Goal: Task Accomplishment & Management: Manage account settings

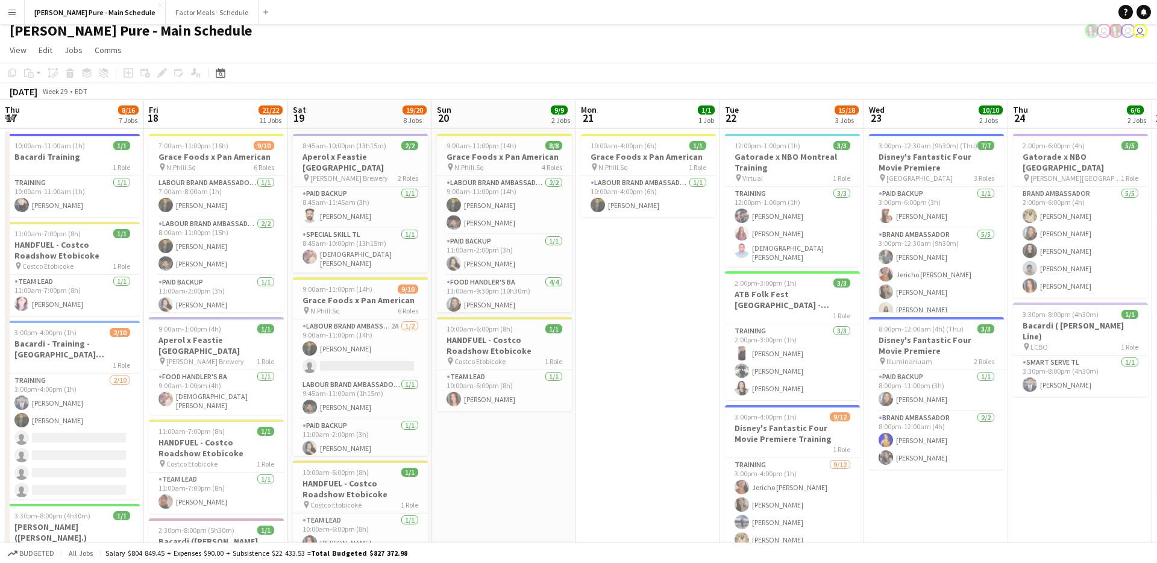
scroll to position [4, 0]
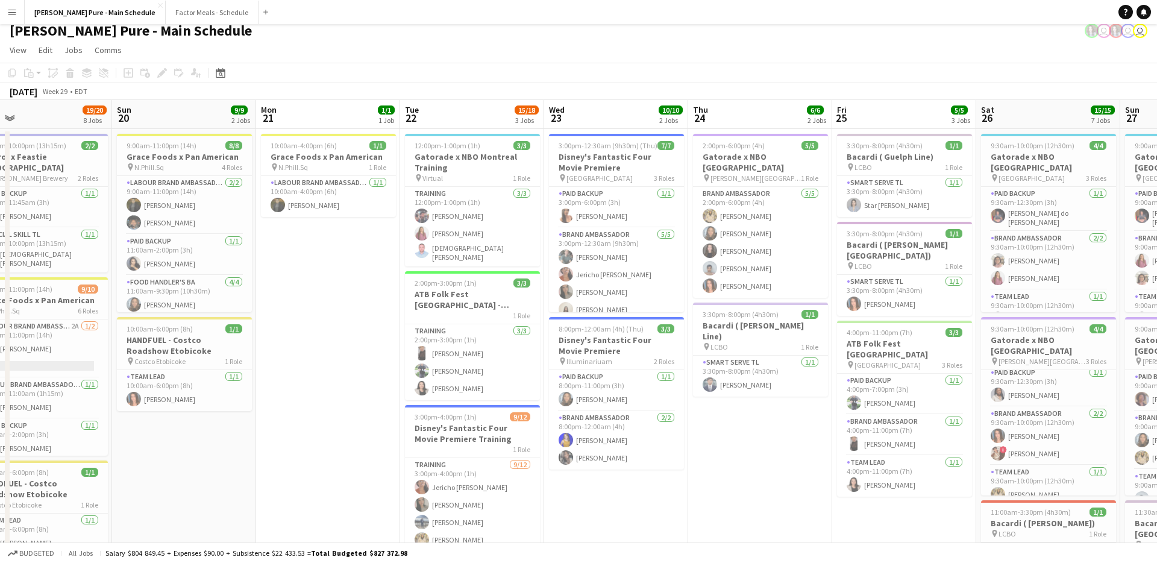
click at [13, 13] on app-icon "Menu" at bounding box center [12, 12] width 10 height 10
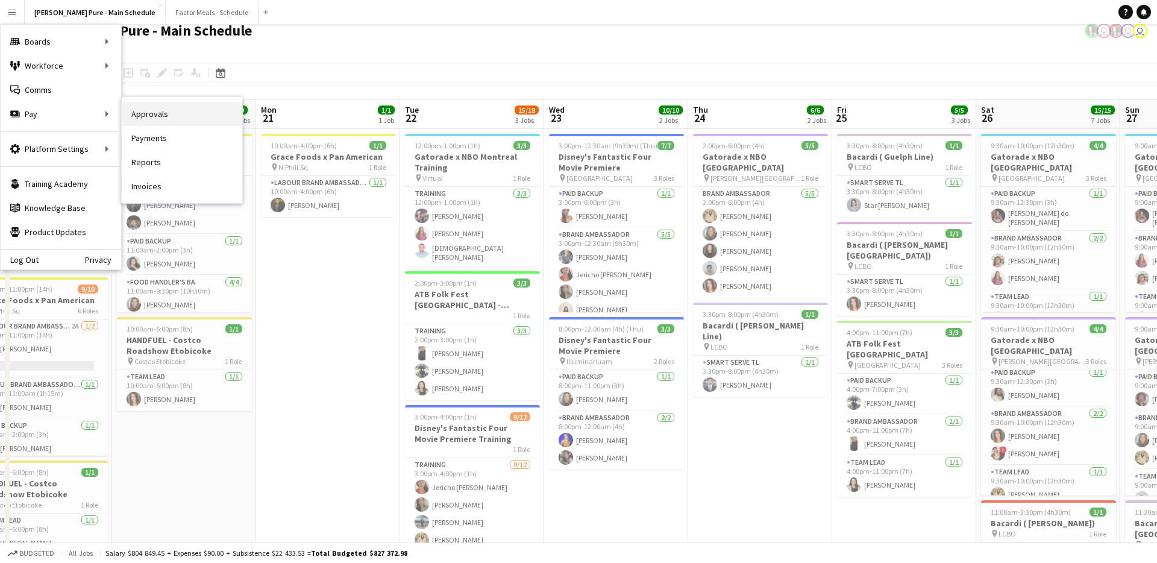
click at [206, 116] on link "Approvals" at bounding box center [182, 114] width 121 height 24
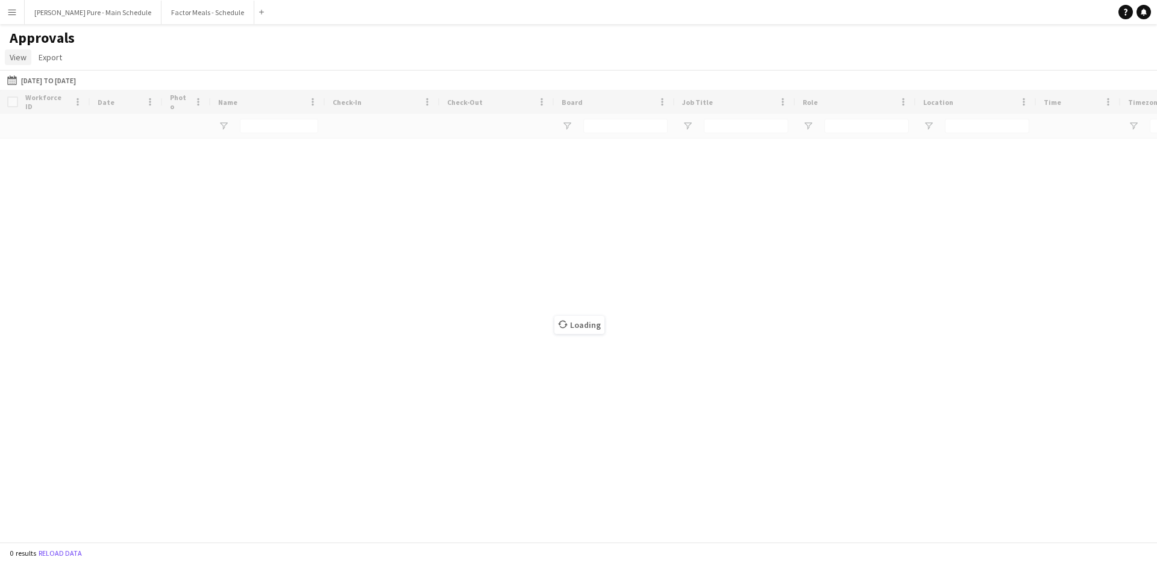
type input "**********"
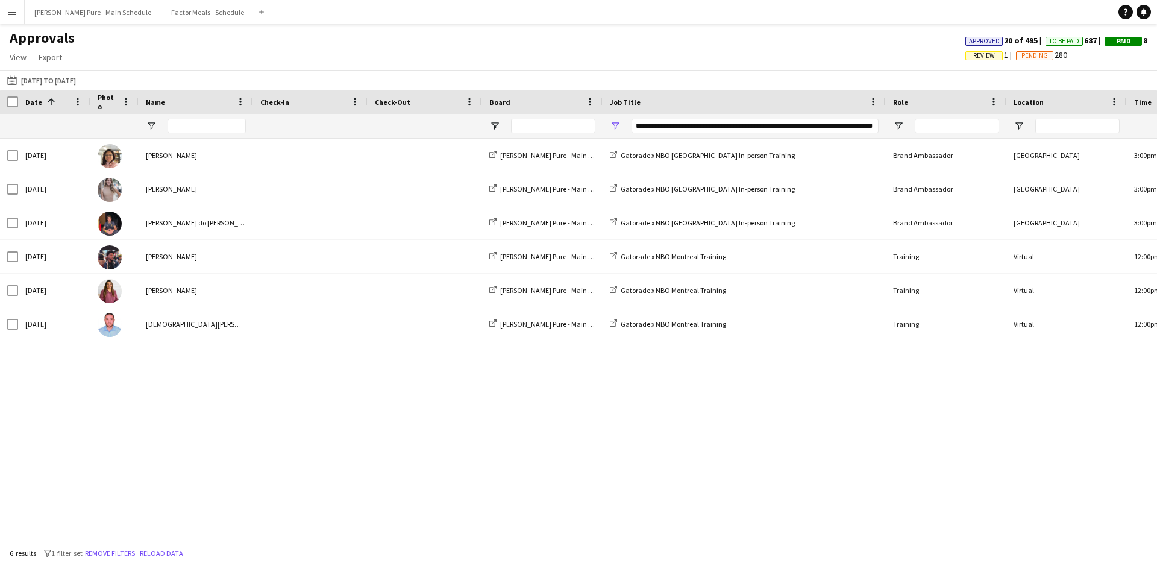
click at [679, 127] on div "**********" at bounding box center [755, 126] width 247 height 14
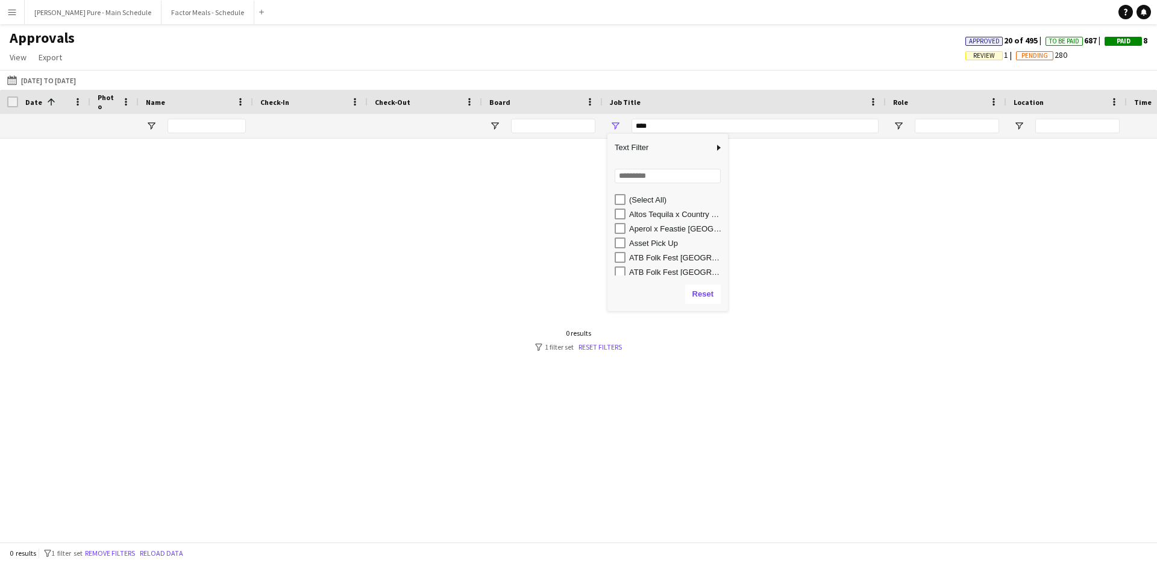
click at [641, 215] on div "Altos Tequila x Country Club [GEOGRAPHIC_DATA]" at bounding box center [676, 214] width 95 height 9
type input "**********"
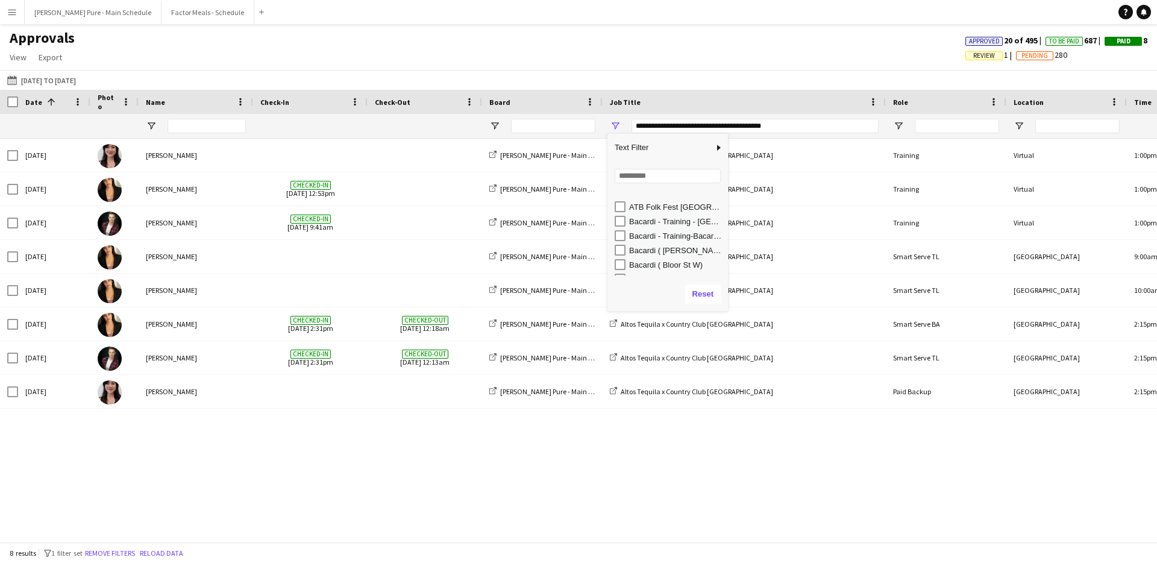
scroll to position [89, 0]
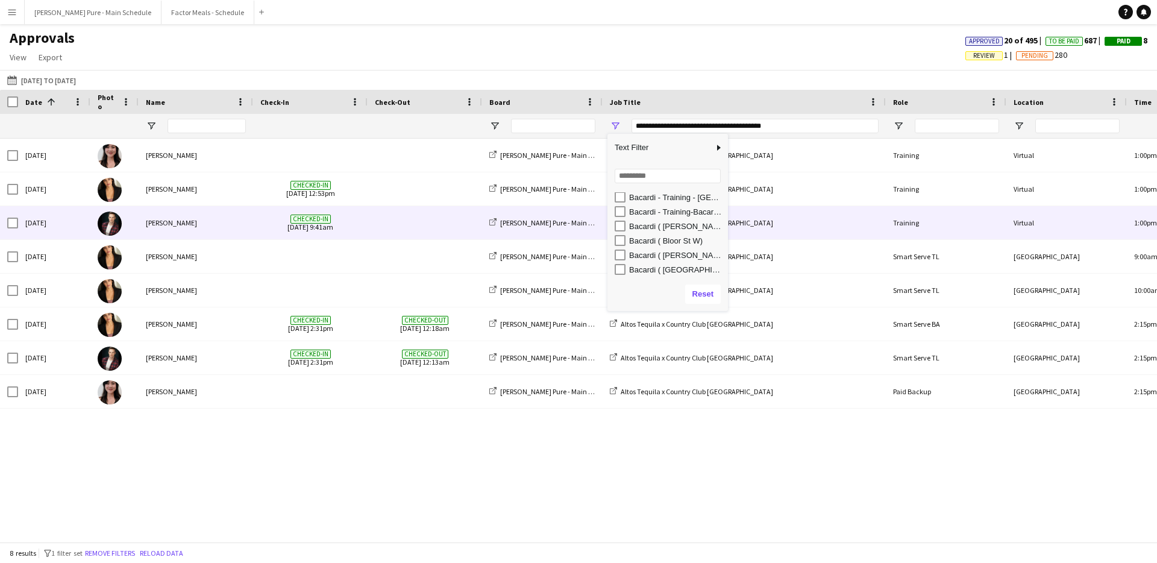
click at [804, 207] on div "Altos Tequila x Country Club [GEOGRAPHIC_DATA]" at bounding box center [744, 222] width 283 height 33
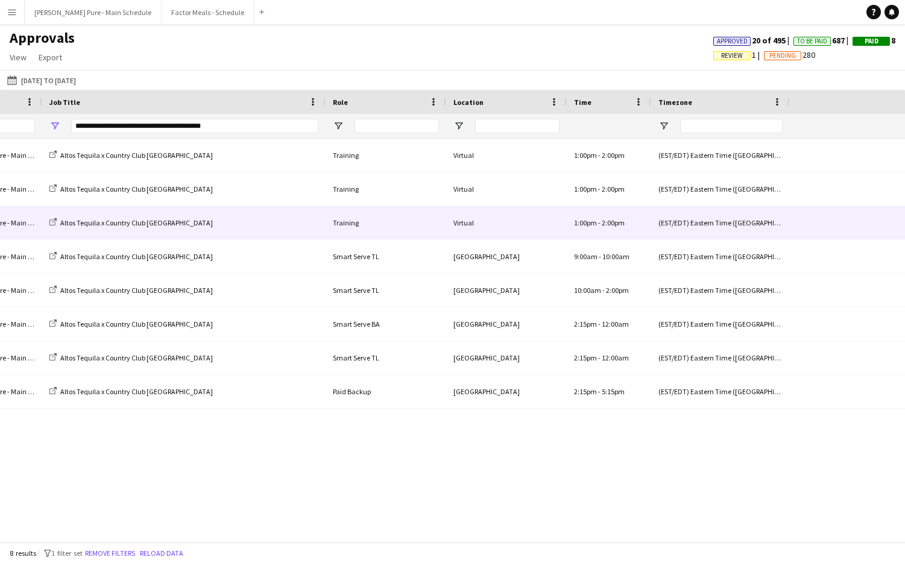
scroll to position [0, 224]
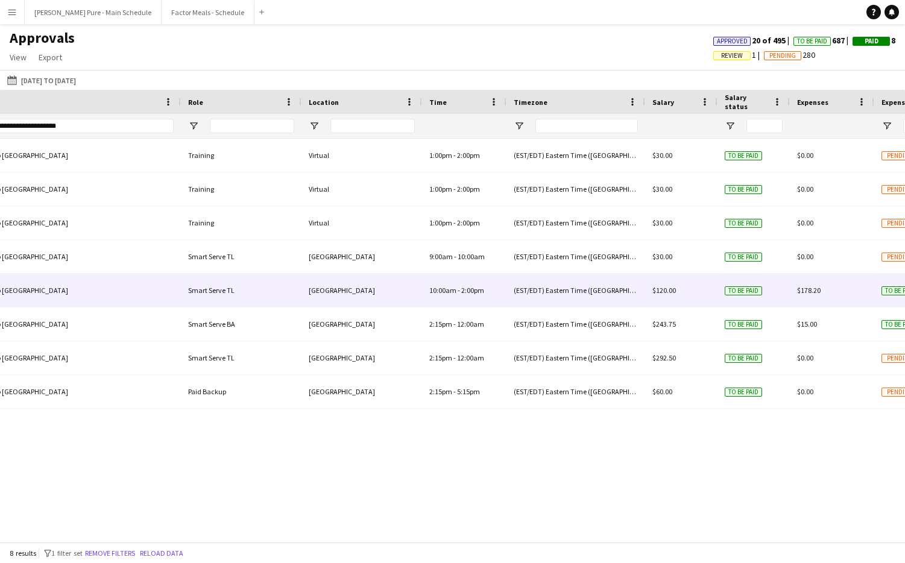
click at [814, 289] on span "$178.20" at bounding box center [809, 290] width 24 height 9
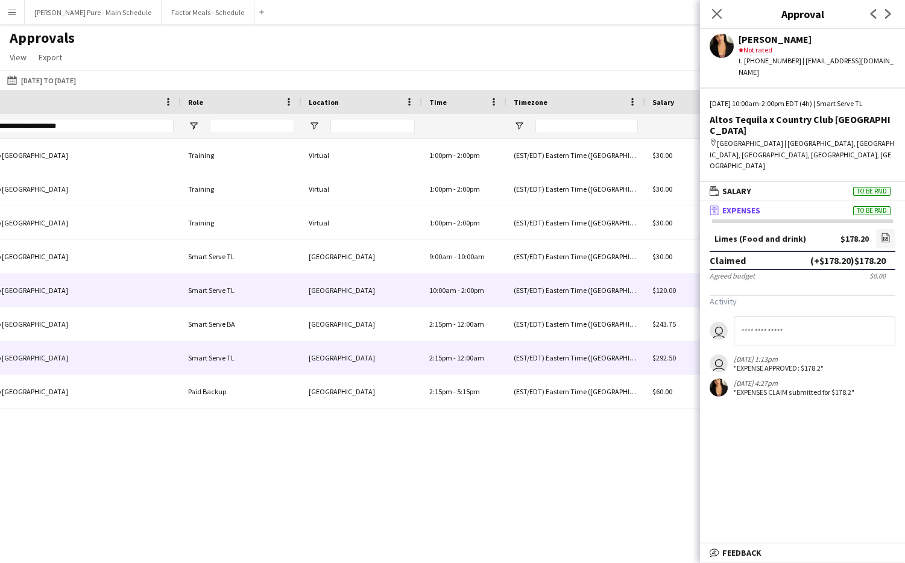
click at [603, 359] on div "(EST/EDT) Eastern Time ([GEOGRAPHIC_DATA] & [GEOGRAPHIC_DATA])" at bounding box center [575, 357] width 139 height 33
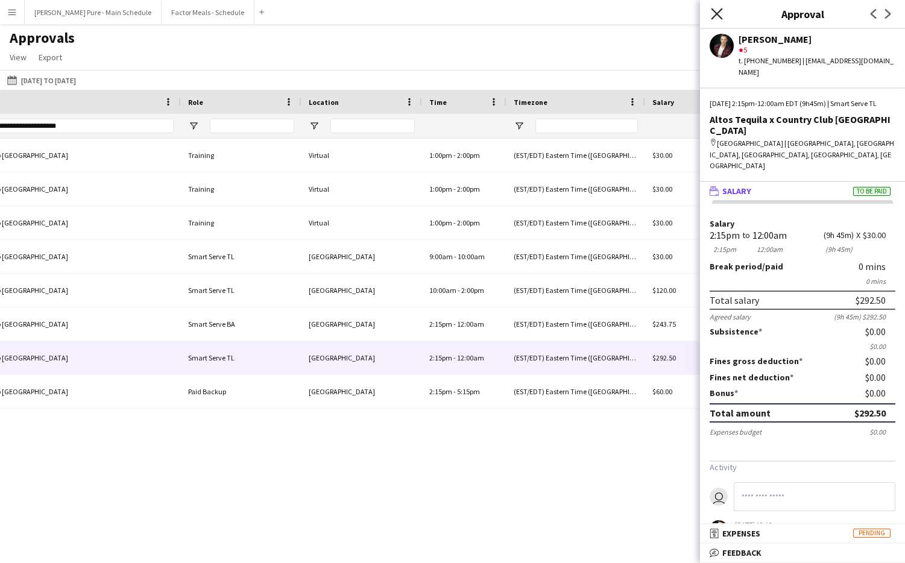
click at [718, 19] on icon "Close pop-in" at bounding box center [716, 13] width 11 height 11
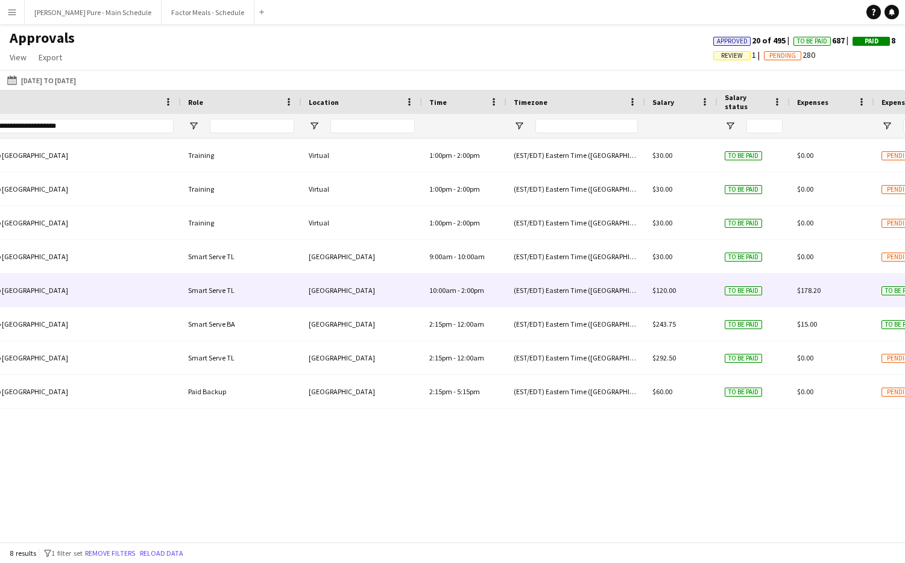
click at [810, 291] on span "$178.20" at bounding box center [809, 290] width 24 height 9
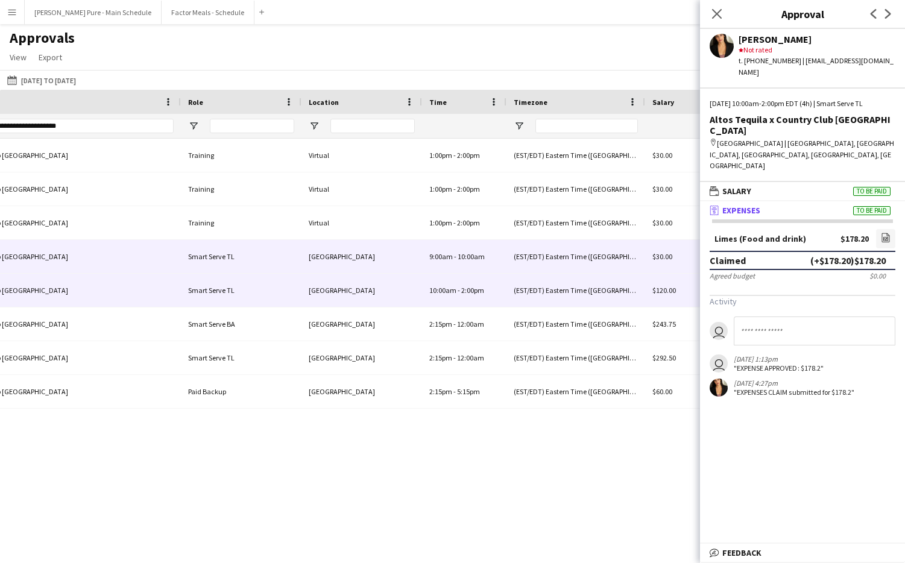
click at [574, 253] on div "(EST/EDT) Eastern Time ([GEOGRAPHIC_DATA] & [GEOGRAPHIC_DATA])" at bounding box center [575, 256] width 139 height 33
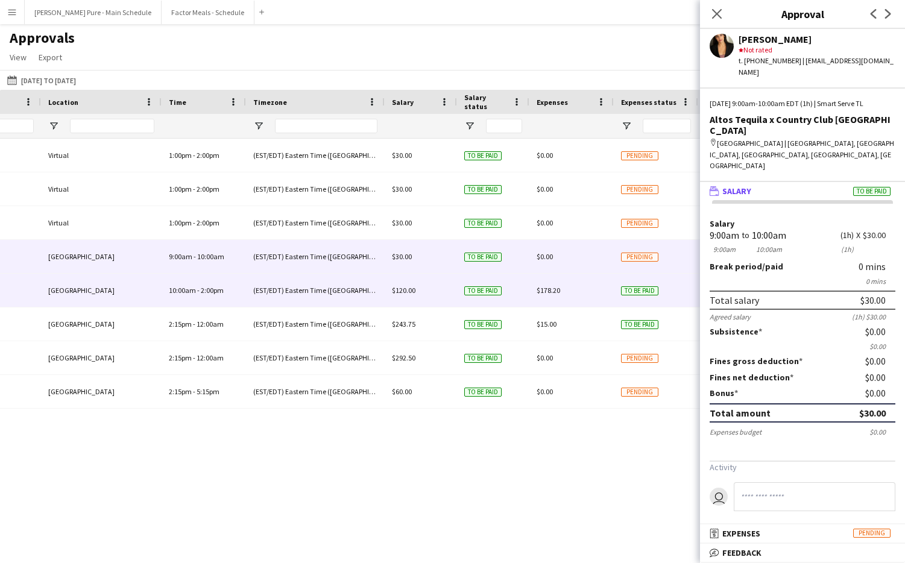
click at [546, 289] on span "$178.20" at bounding box center [549, 290] width 24 height 9
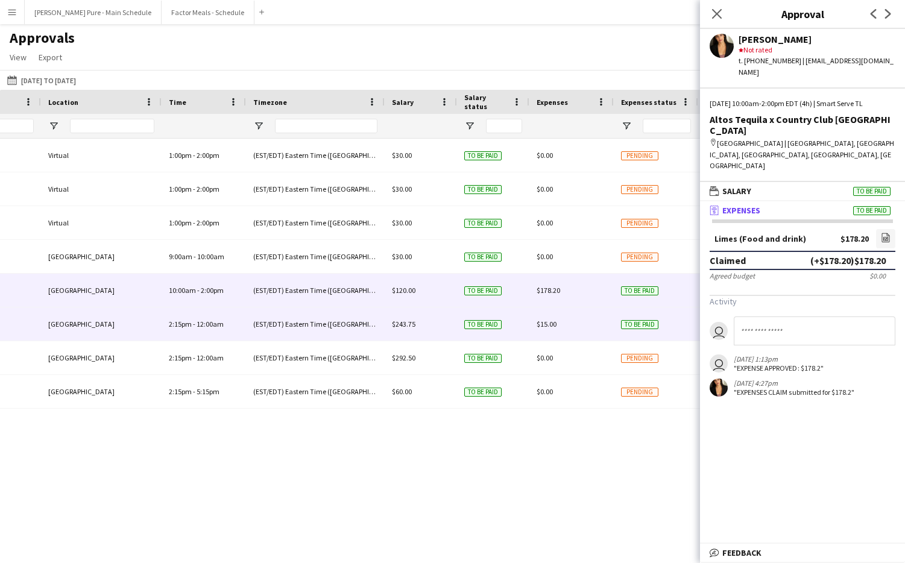
click at [542, 323] on span "$15.00" at bounding box center [547, 323] width 20 height 9
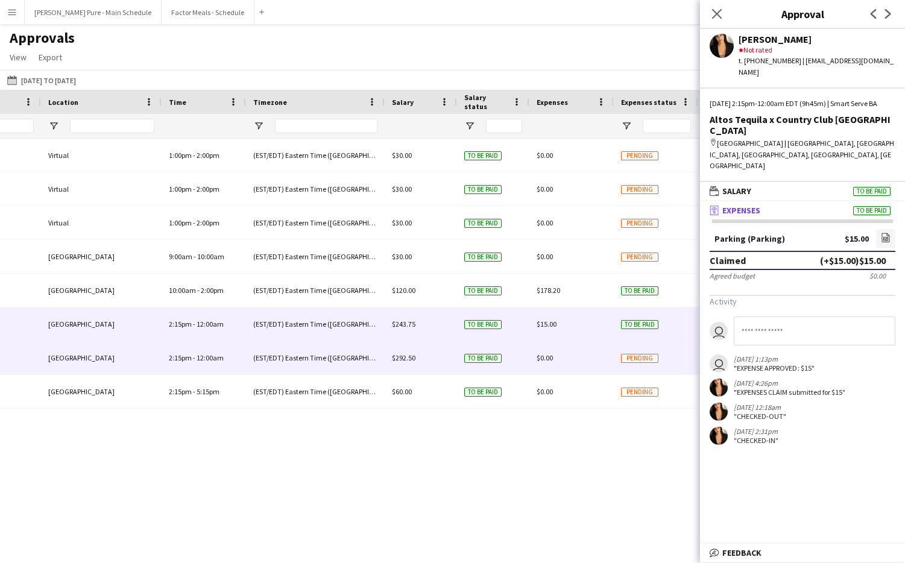
click at [544, 357] on span "$0.00" at bounding box center [545, 357] width 16 height 9
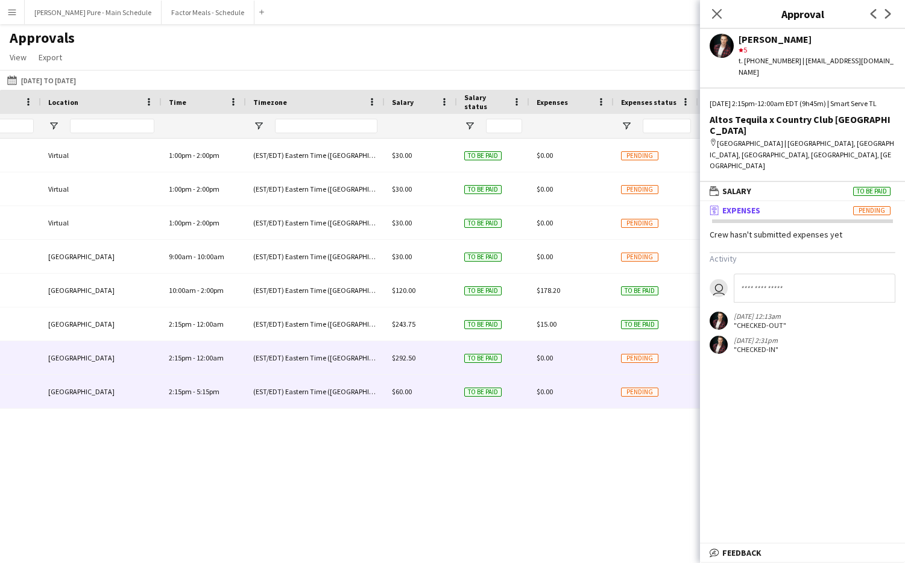
click at [541, 396] on div "$0.00" at bounding box center [571, 391] width 84 height 33
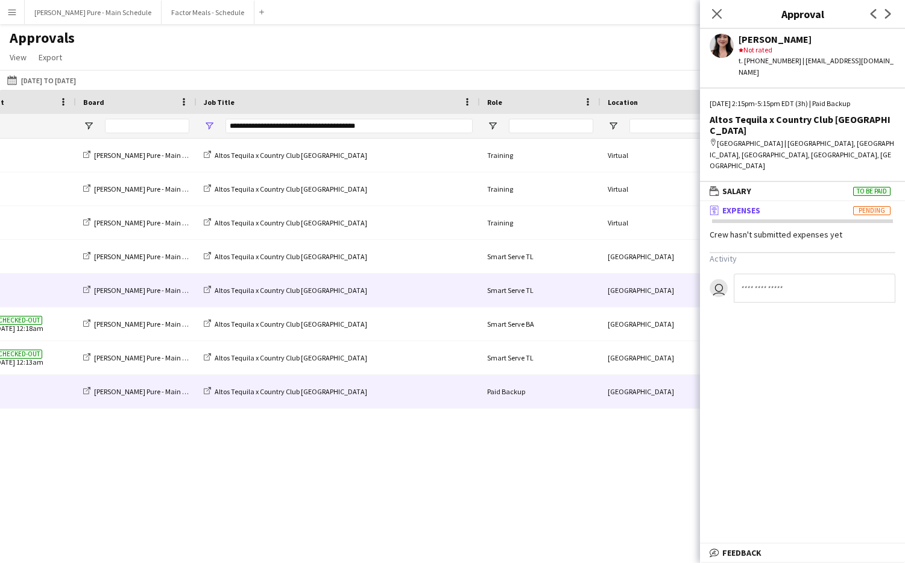
click at [356, 288] on div "Altos Tequila x Country Club [GEOGRAPHIC_DATA]" at bounding box center [338, 290] width 283 height 33
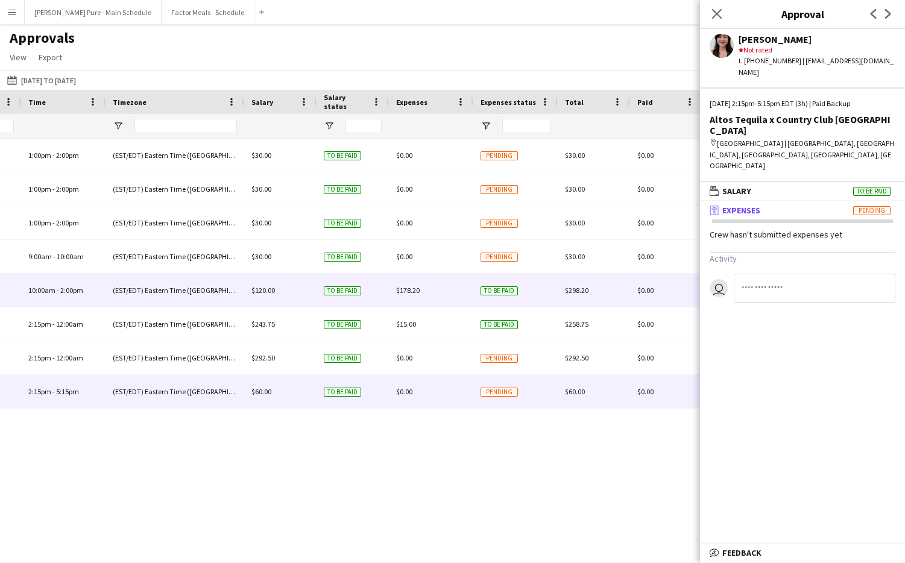
click at [261, 288] on span "$120.00" at bounding box center [263, 290] width 24 height 9
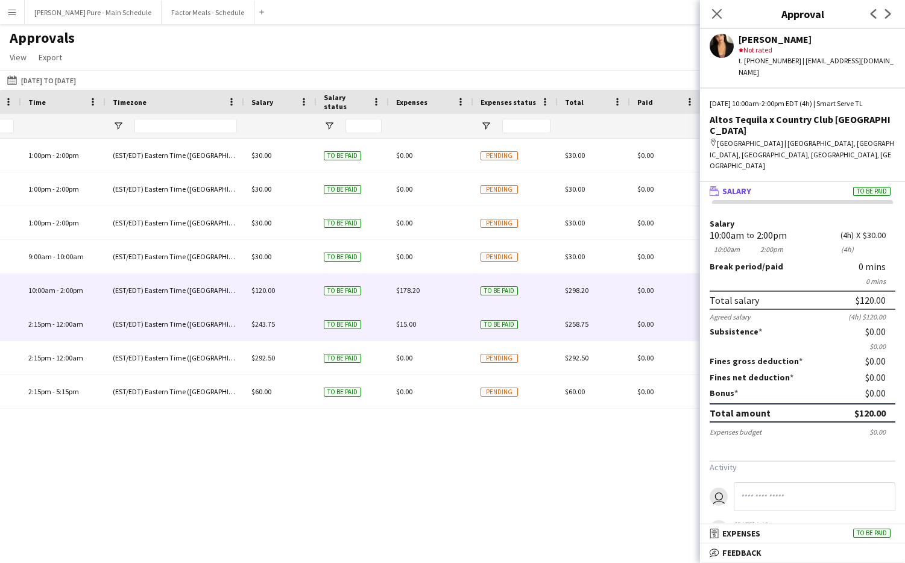
click at [261, 318] on div "$243.75" at bounding box center [280, 323] width 72 height 33
click at [268, 292] on span "$120.00" at bounding box center [263, 290] width 24 height 9
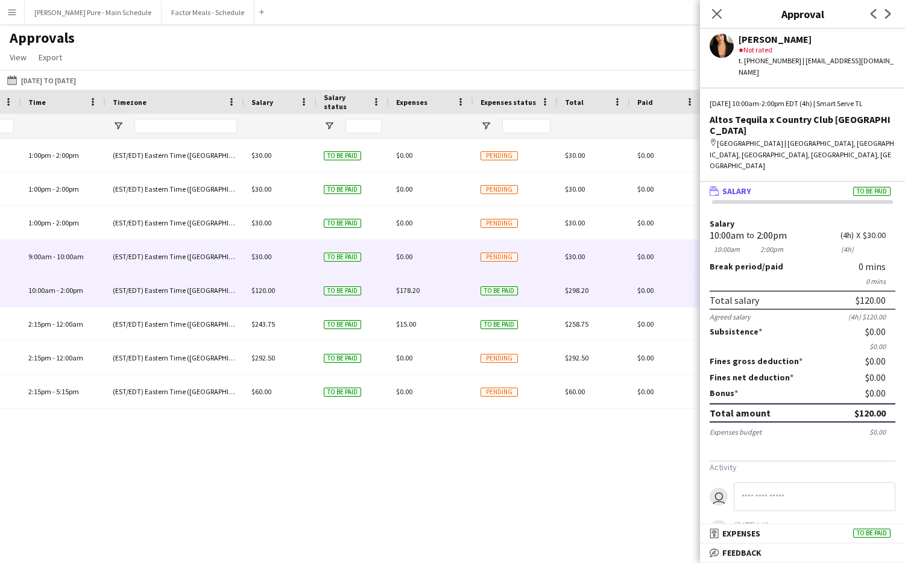
click at [257, 248] on div "$30.00" at bounding box center [280, 256] width 72 height 33
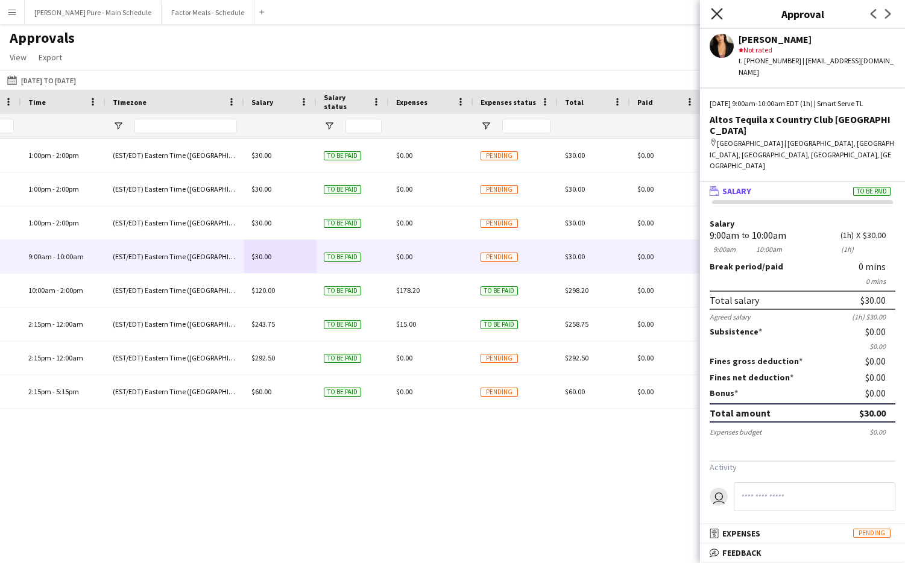
click at [717, 12] on icon at bounding box center [716, 13] width 11 height 11
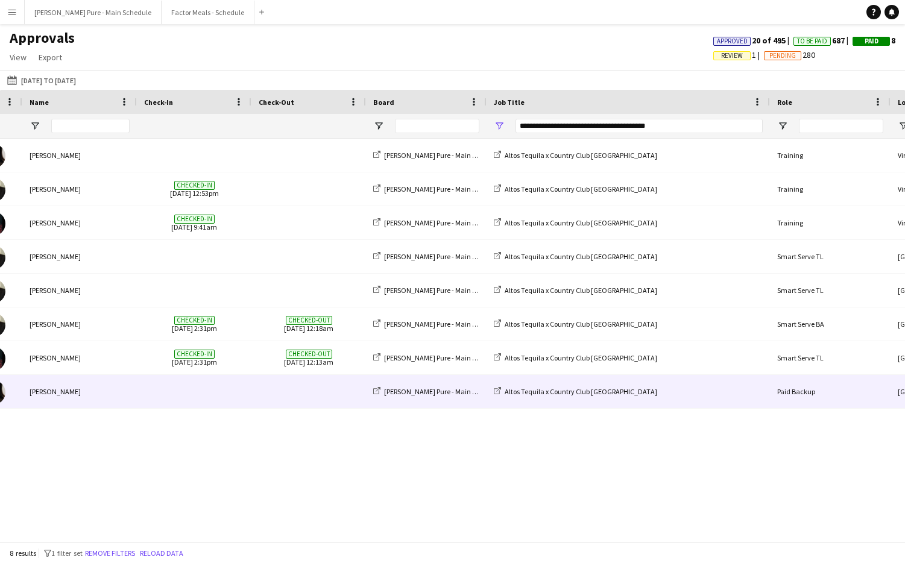
scroll to position [0, 145]
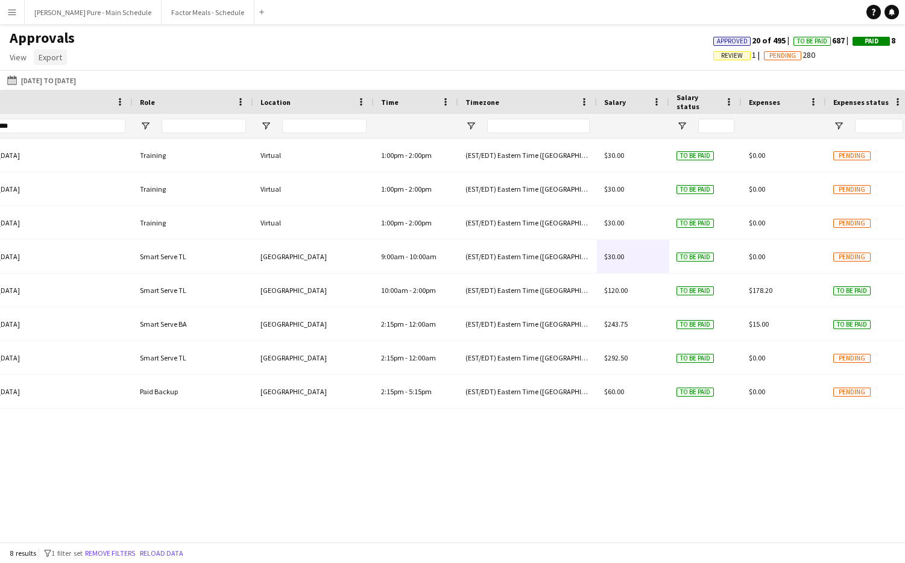
click at [46, 60] on span "Export" at bounding box center [51, 57] width 24 height 11
click at [63, 82] on span "Export as XLSX" at bounding box center [70, 83] width 52 height 11
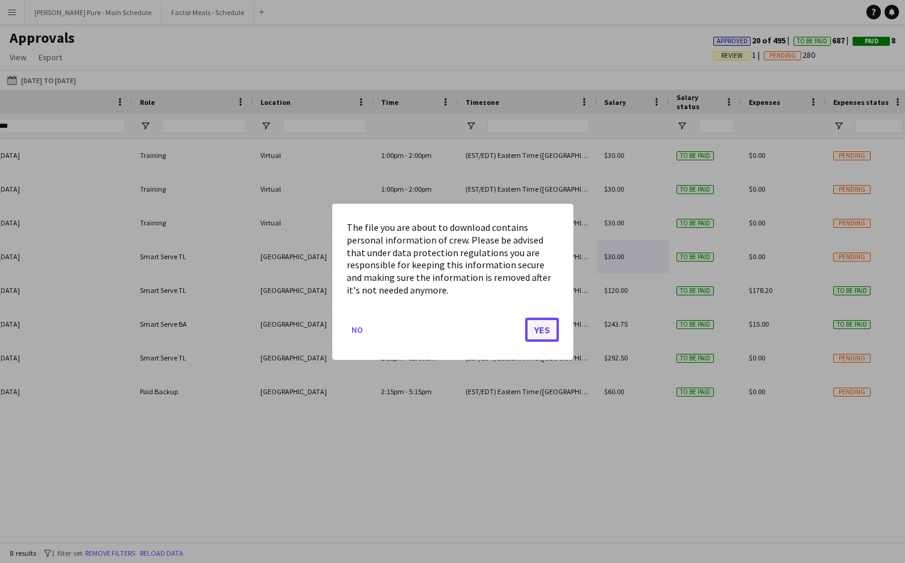
click at [545, 321] on button "Yes" at bounding box center [542, 329] width 34 height 24
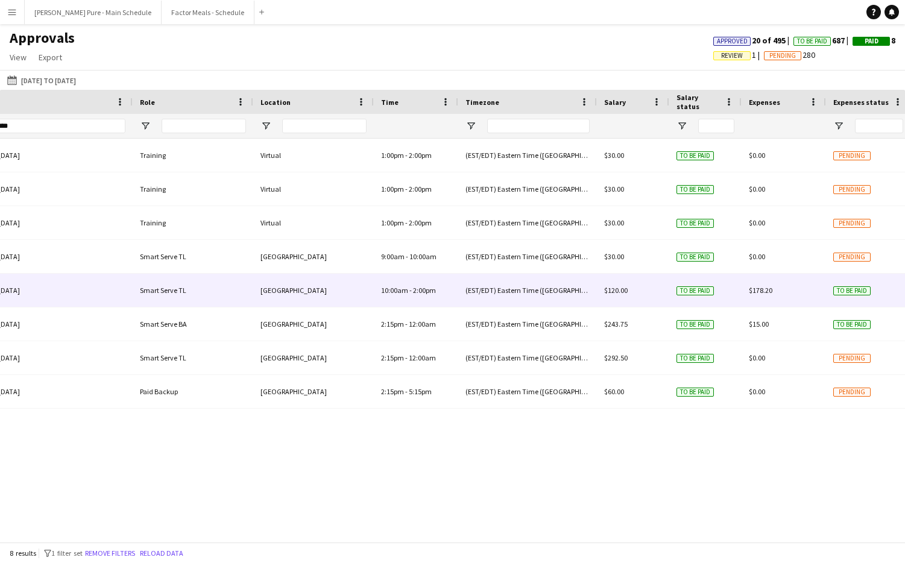
click at [610, 283] on div "$120.00" at bounding box center [633, 290] width 72 height 33
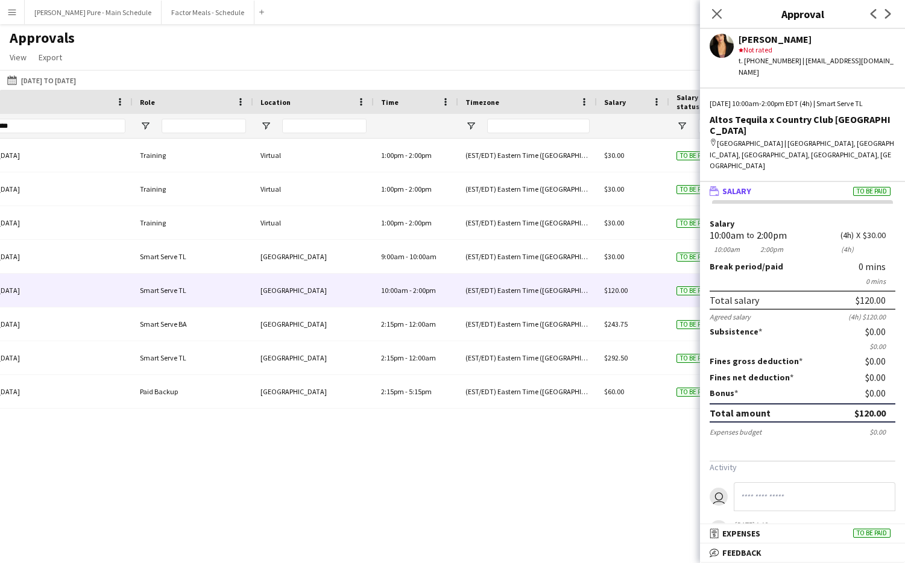
scroll to position [22, 0]
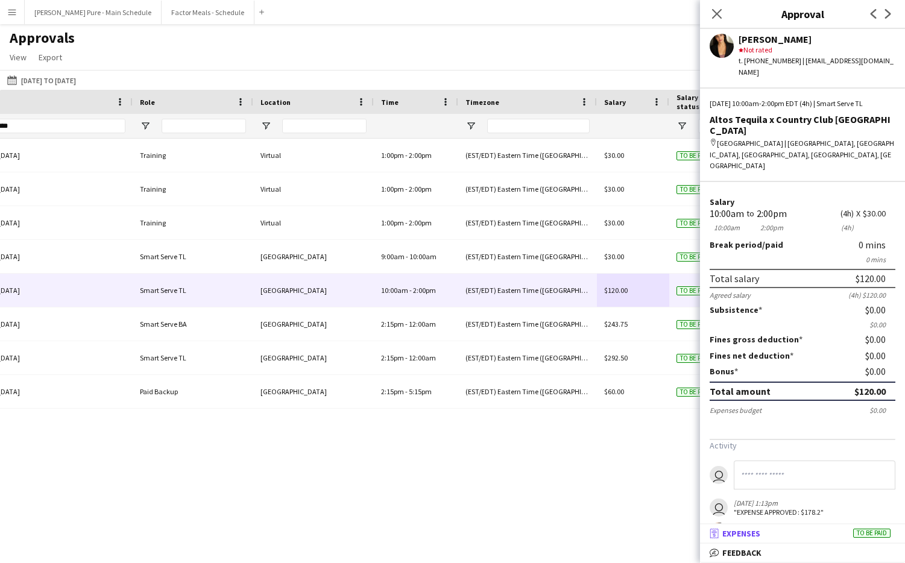
click at [747, 531] on span "Expenses" at bounding box center [741, 533] width 38 height 11
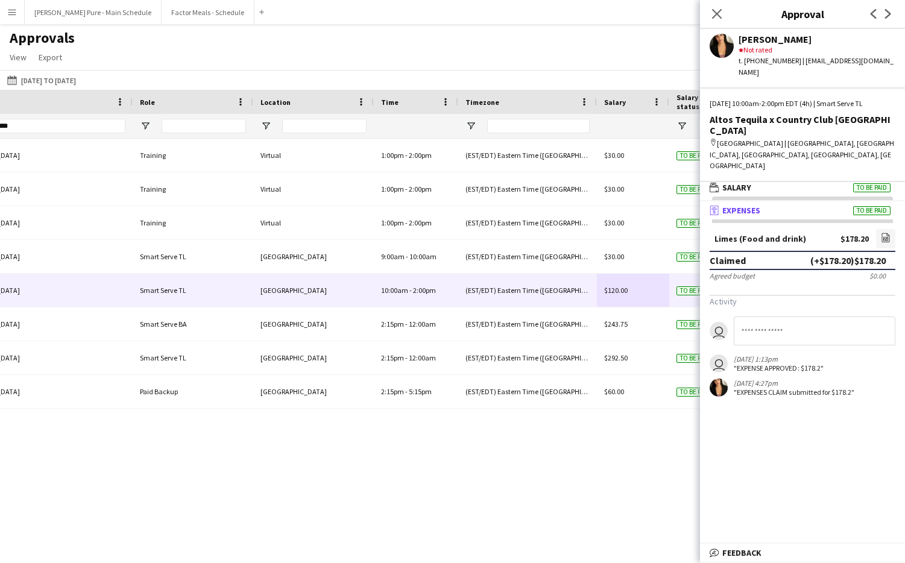
click at [860, 234] on div "$178.20" at bounding box center [854, 238] width 28 height 9
click at [883, 233] on icon "file-image" at bounding box center [886, 238] width 10 height 10
click at [887, 233] on icon "file-image" at bounding box center [886, 238] width 10 height 10
click at [708, 8] on app-icon "Close pop-in" at bounding box center [716, 13] width 17 height 17
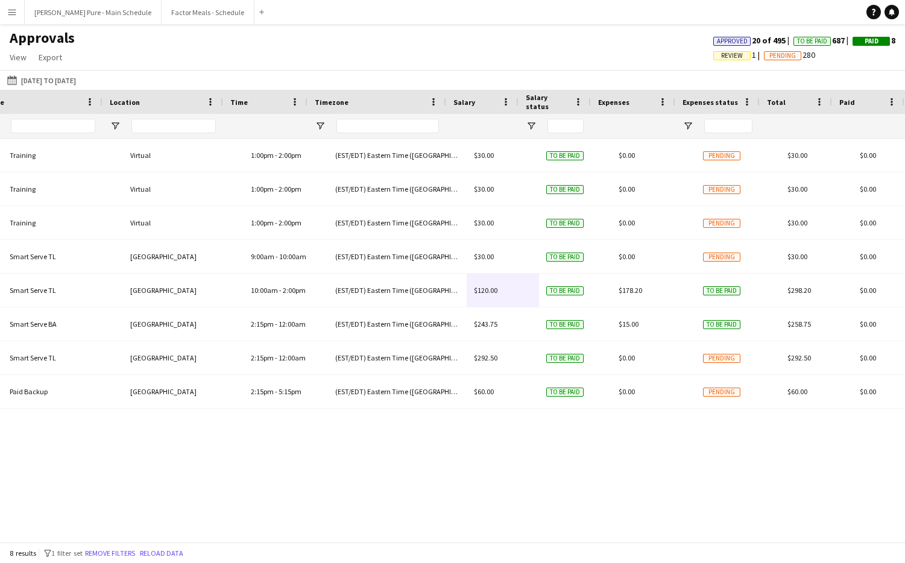
scroll to position [0, 958]
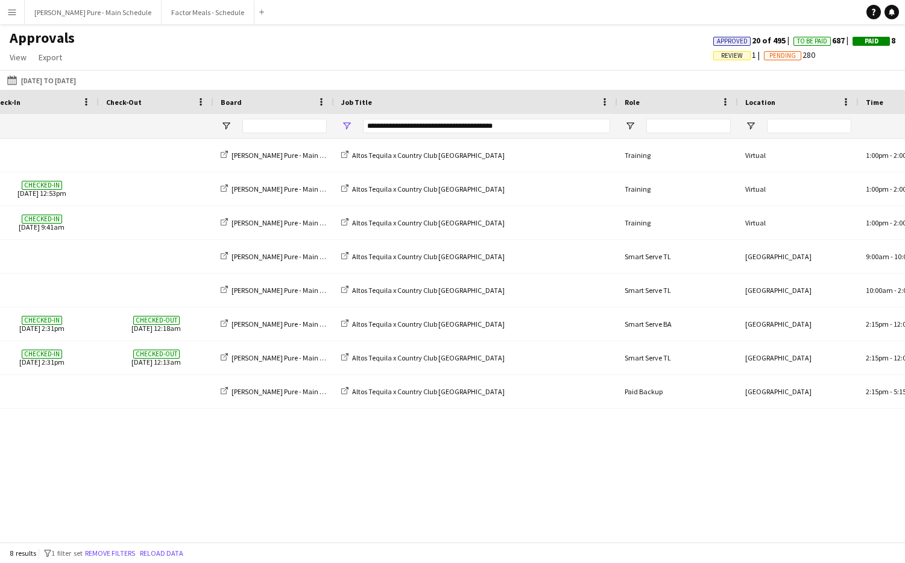
click at [467, 128] on div "**********" at bounding box center [486, 126] width 247 height 14
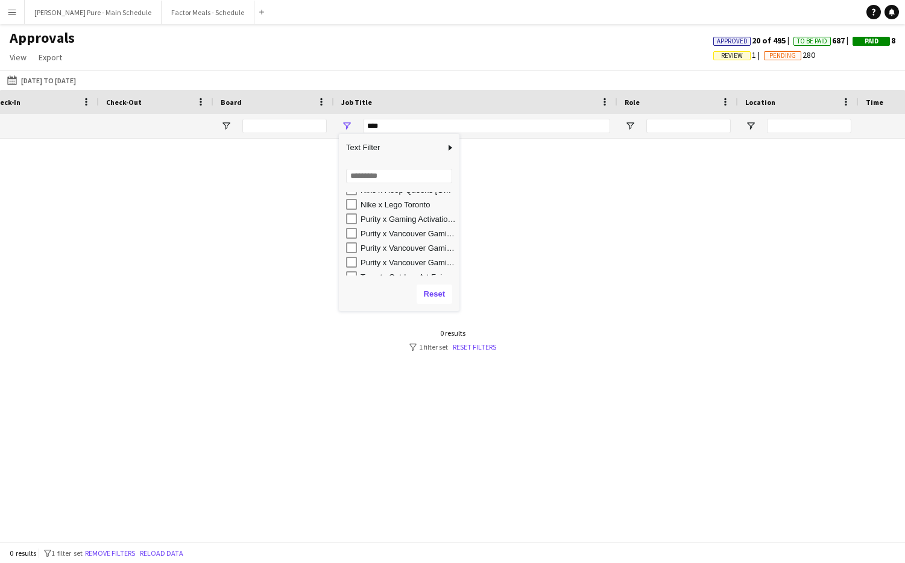
scroll to position [2044, 0]
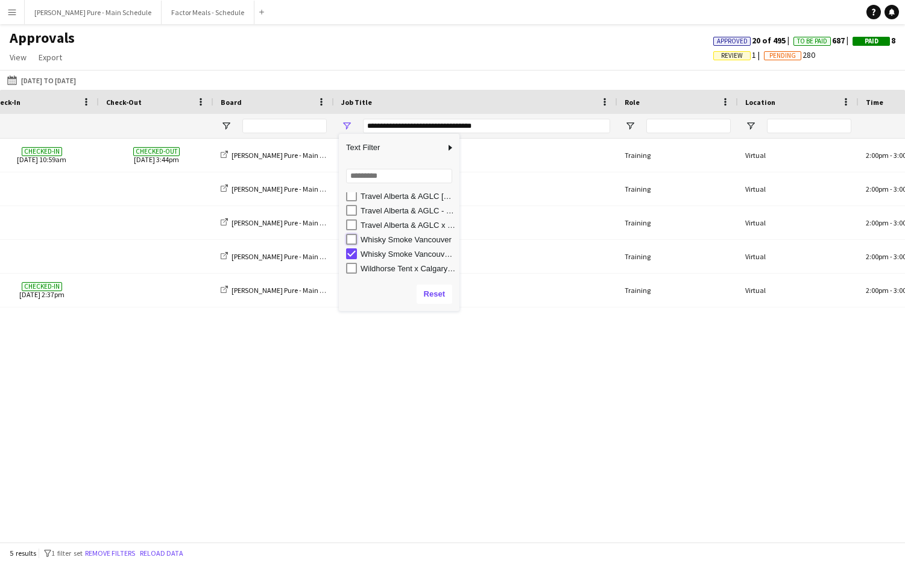
type input "**********"
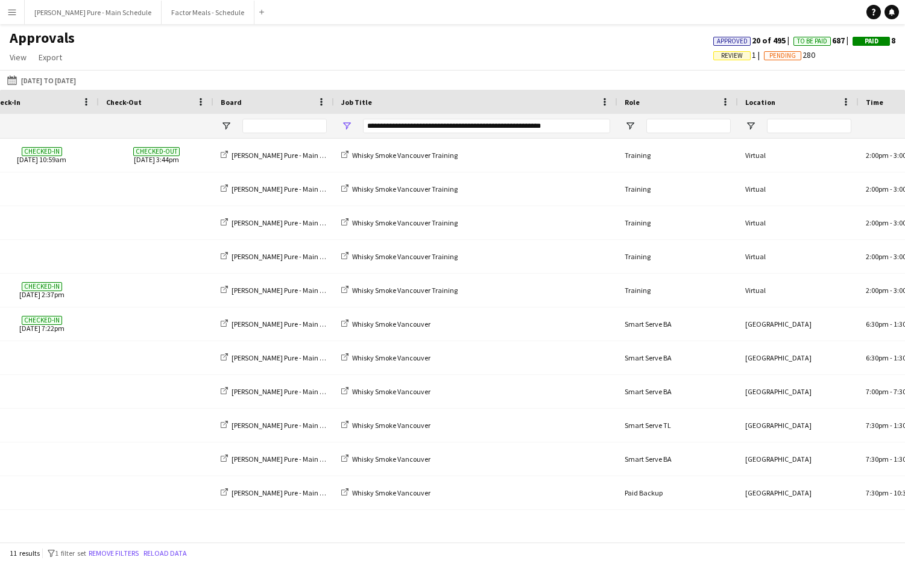
click at [406, 43] on div "Approvals View Customise view Customise filters Reset Filters Reset View Reset …" at bounding box center [452, 49] width 905 height 41
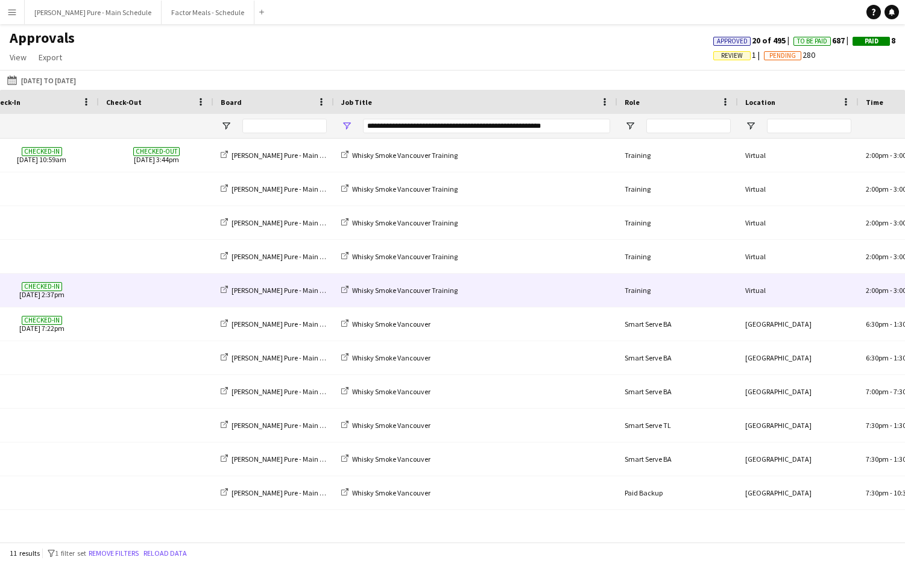
scroll to position [0, 118]
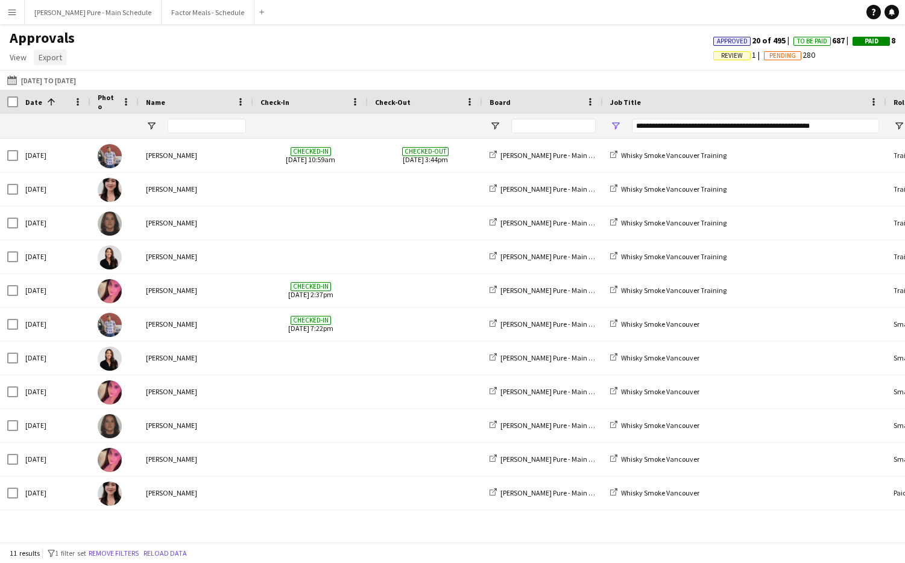
click at [44, 57] on span "Export" at bounding box center [51, 57] width 24 height 11
click at [75, 74] on link "Export as XLSX" at bounding box center [76, 83] width 84 height 25
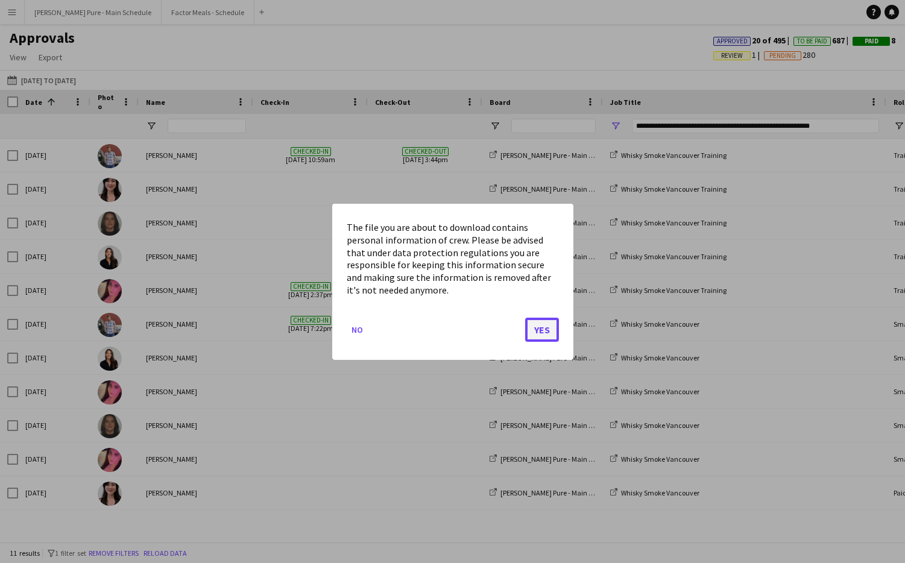
click at [553, 332] on button "Yes" at bounding box center [542, 329] width 34 height 24
